Goal: Navigation & Orientation: Find specific page/section

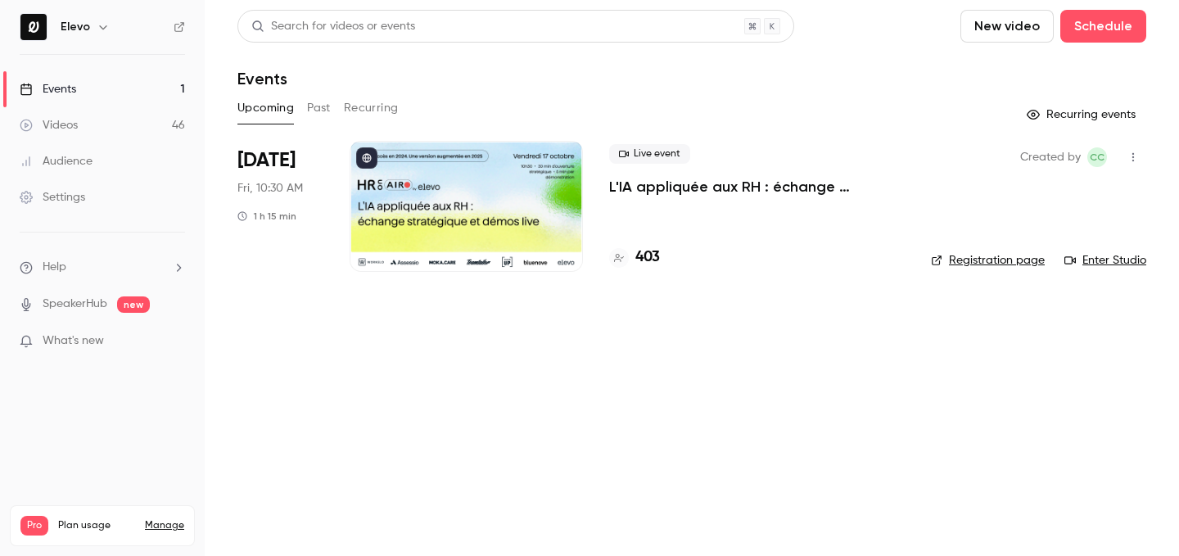
click at [319, 109] on button "Past" at bounding box center [319, 108] width 24 height 26
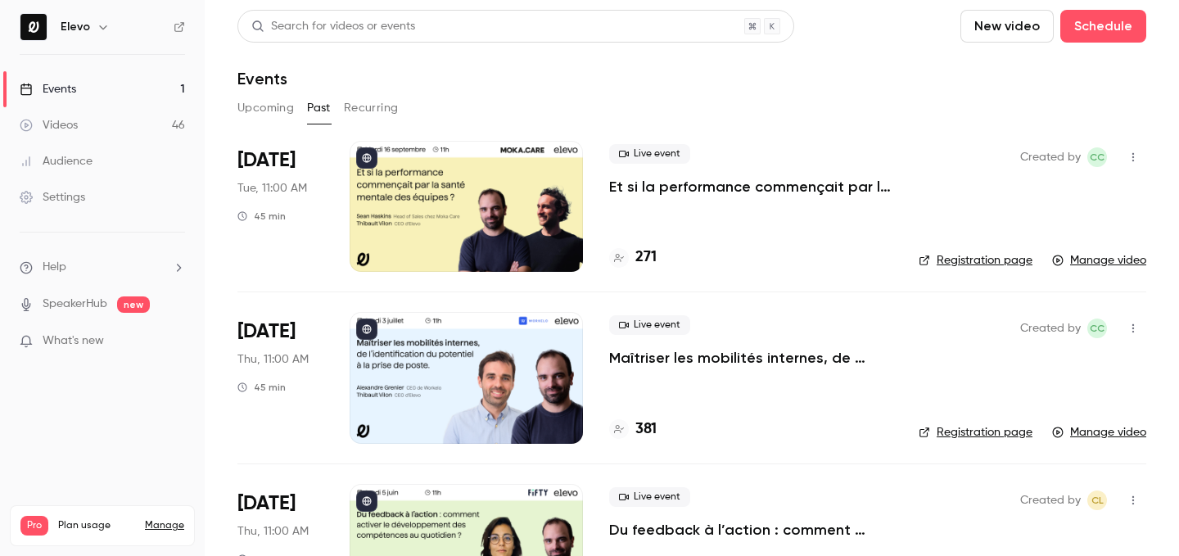
click at [276, 105] on button "Upcoming" at bounding box center [265, 108] width 56 height 26
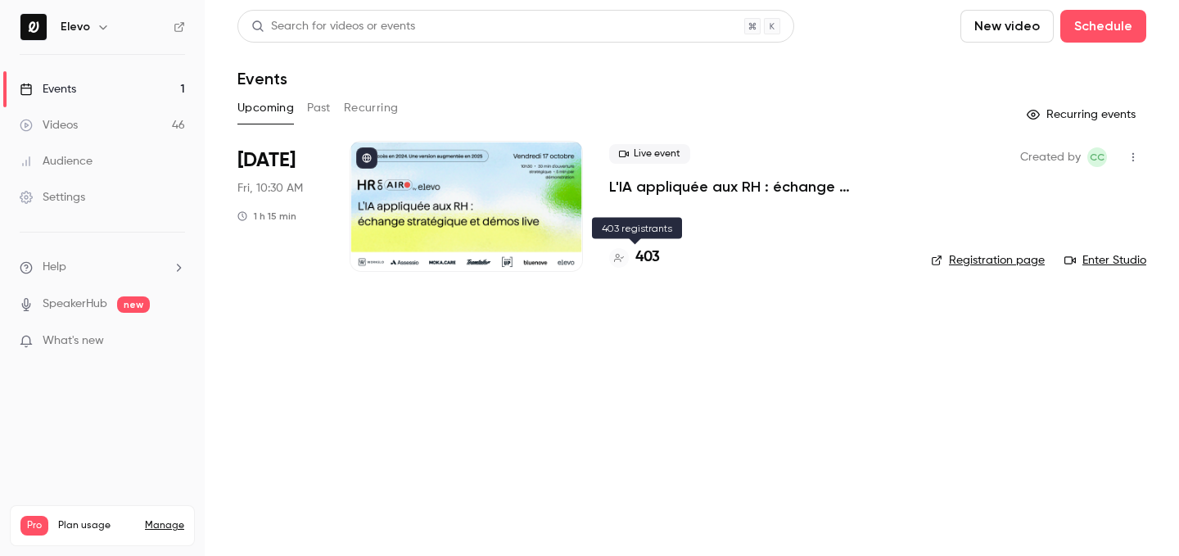
click at [655, 253] on h4 "403" at bounding box center [647, 257] width 25 height 22
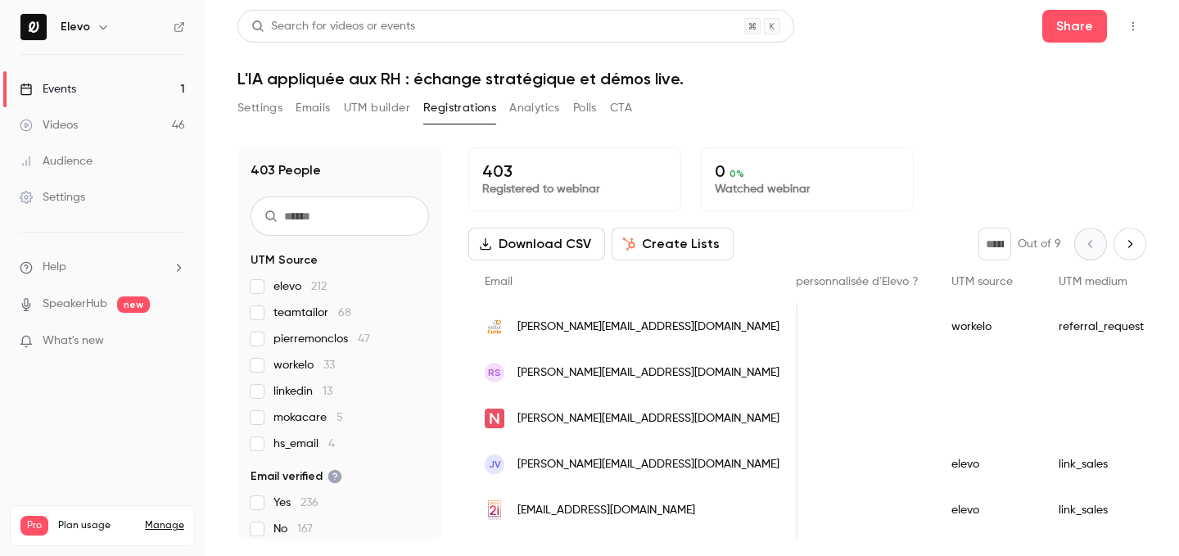
scroll to position [0, 1453]
click at [165, 84] on link "Events 1" at bounding box center [102, 89] width 205 height 36
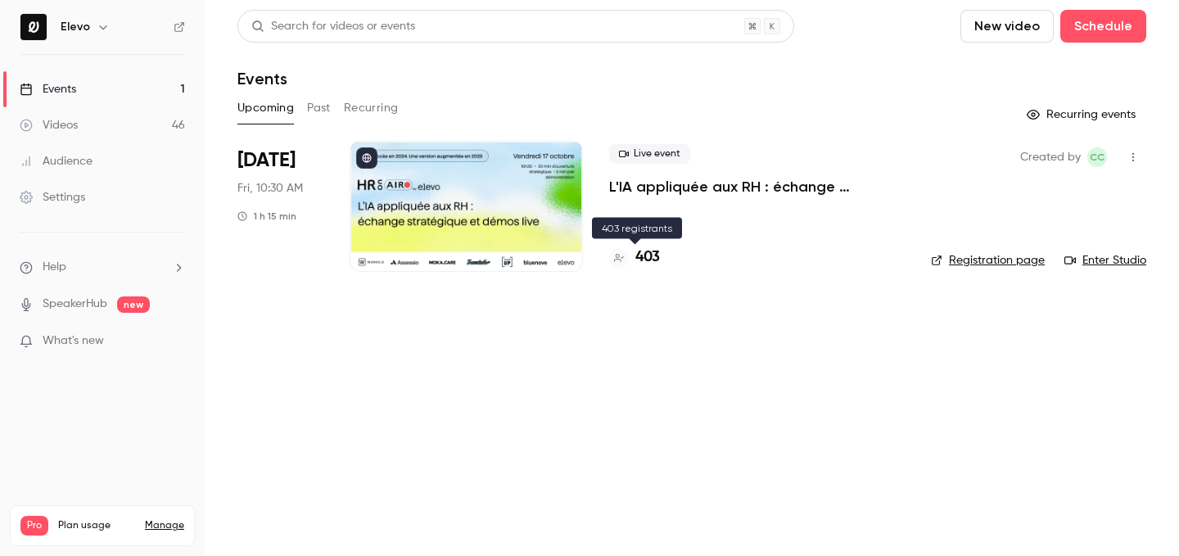
click at [635, 259] on div "403" at bounding box center [634, 257] width 51 height 22
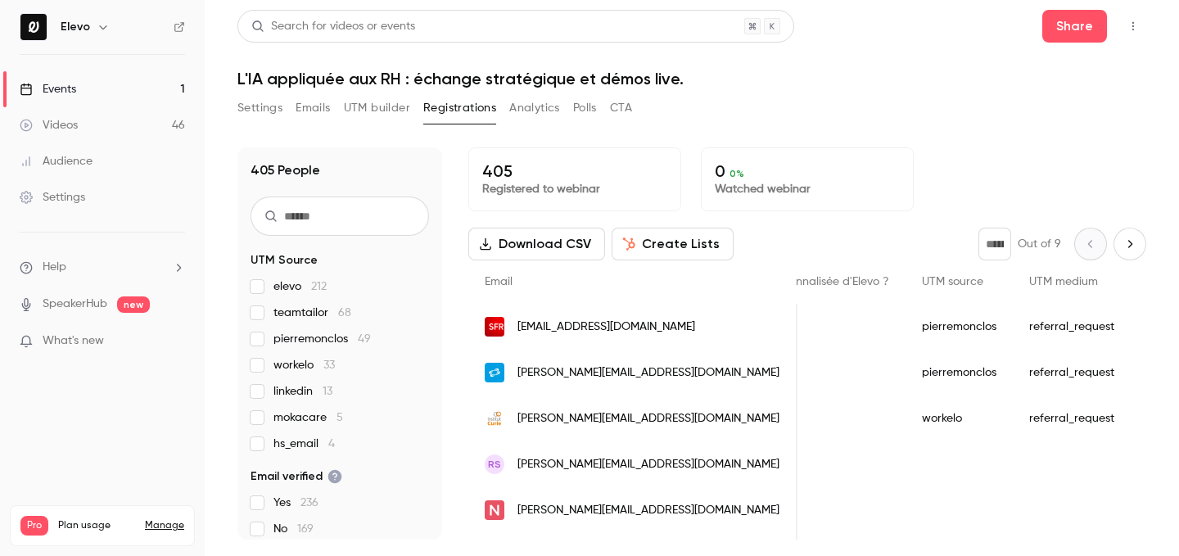
scroll to position [0, 1652]
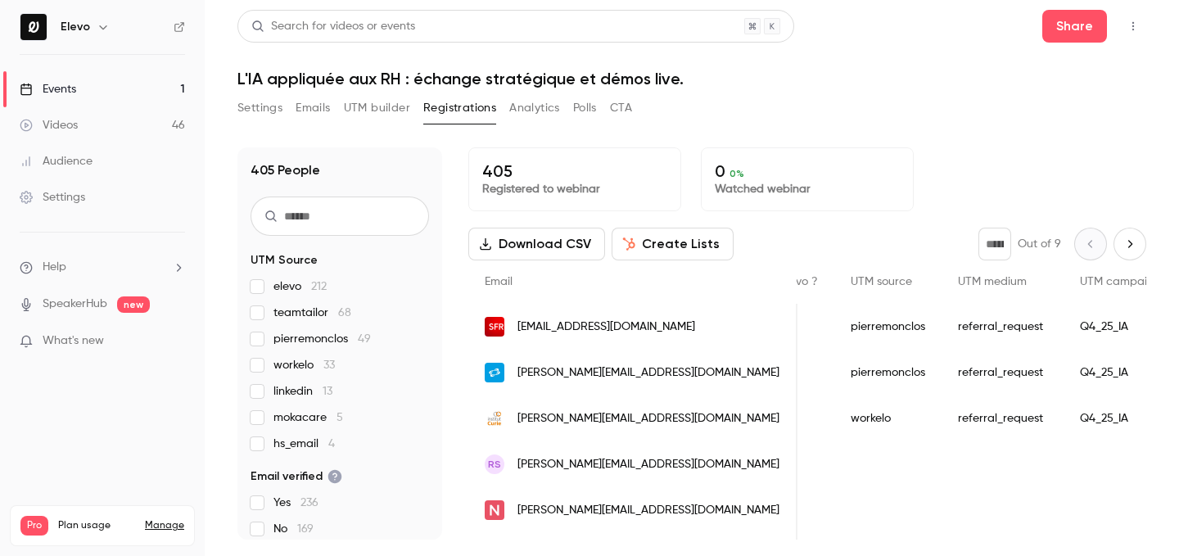
click at [157, 98] on link "Events 1" at bounding box center [102, 89] width 205 height 36
